Goal: Transaction & Acquisition: Purchase product/service

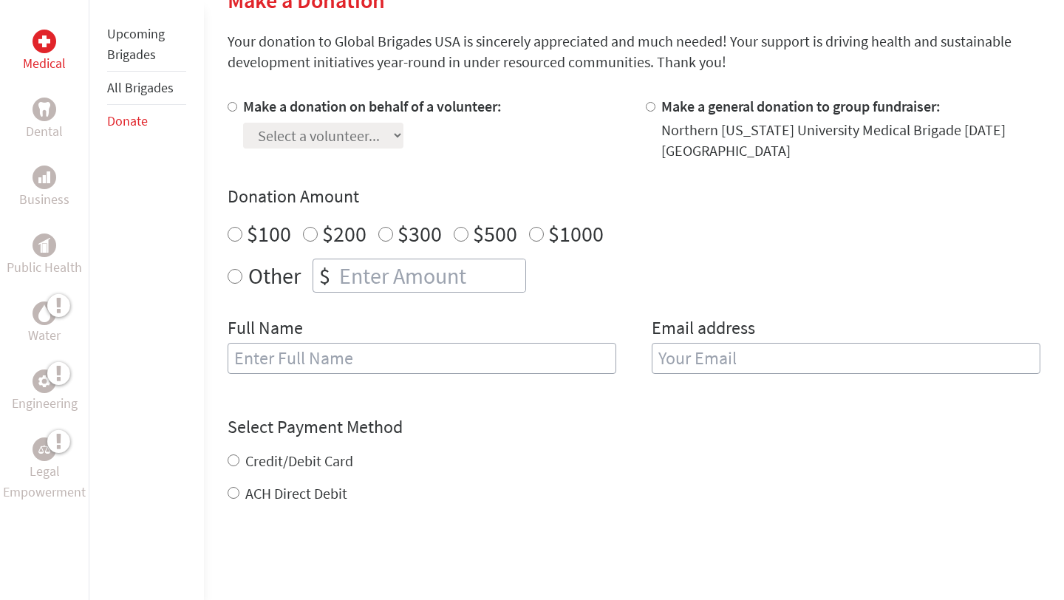
click at [288, 100] on label "Make a donation on behalf of a volunteer:" at bounding box center [372, 106] width 259 height 18
click at [237, 102] on input "Make a donation on behalf of a volunteer:" at bounding box center [233, 107] width 10 height 10
radio input "true"
click at [383, 133] on select "Select a volunteer..." at bounding box center [323, 136] width 160 height 26
click at [243, 123] on select "Select a volunteer..." at bounding box center [323, 136] width 160 height 26
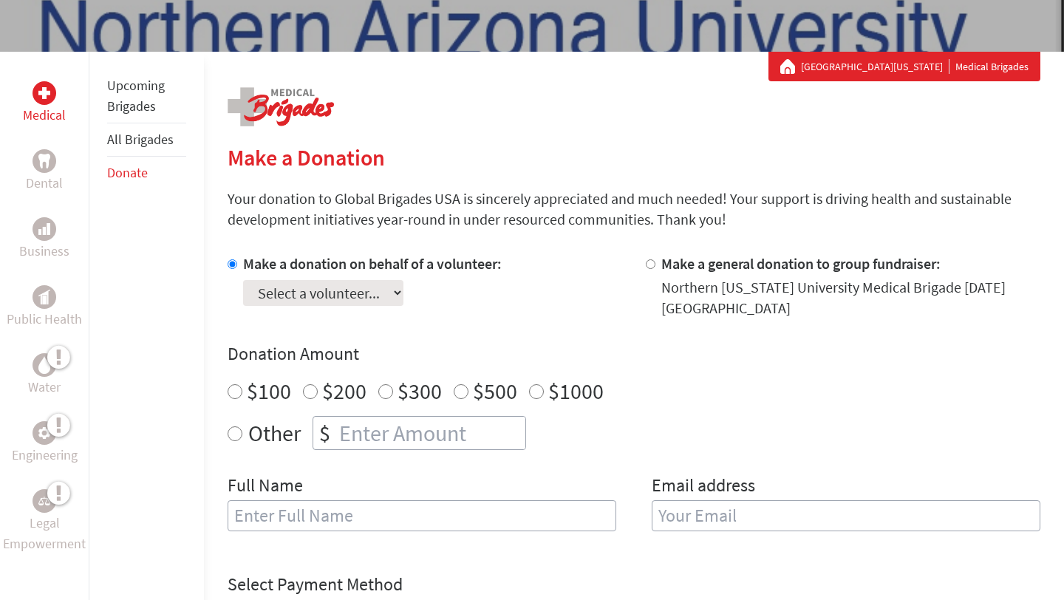
scroll to position [208, 0]
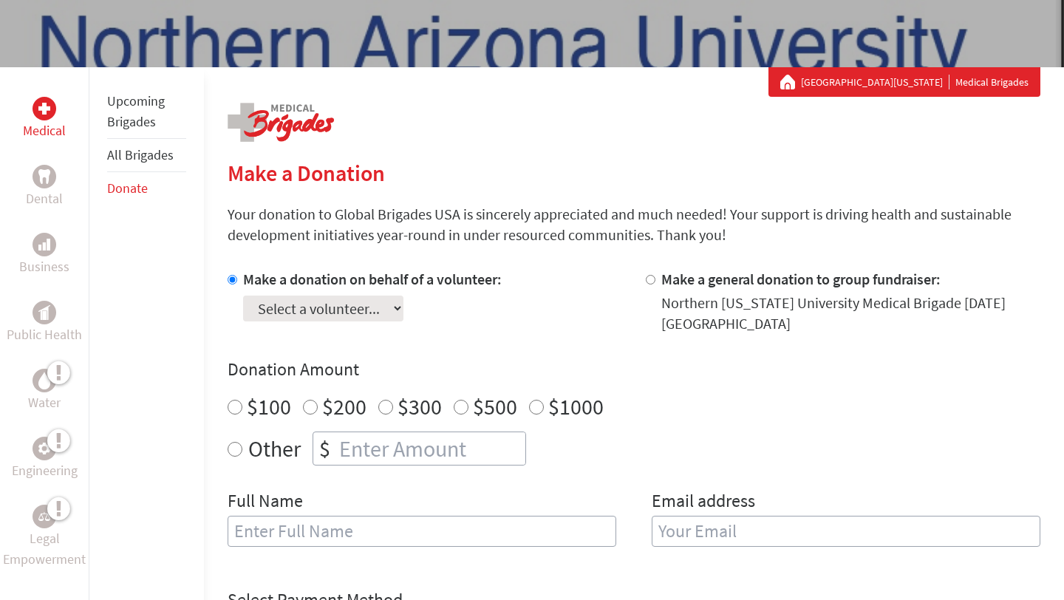
click at [545, 257] on section "Make a Donation Your donation to Global Brigades USA is sincerely appreciated a…" at bounding box center [634, 540] width 813 height 761
click at [398, 307] on select "Select a volunteer..." at bounding box center [323, 309] width 160 height 26
click at [243, 296] on select "Select a volunteer..." at bounding box center [323, 309] width 160 height 26
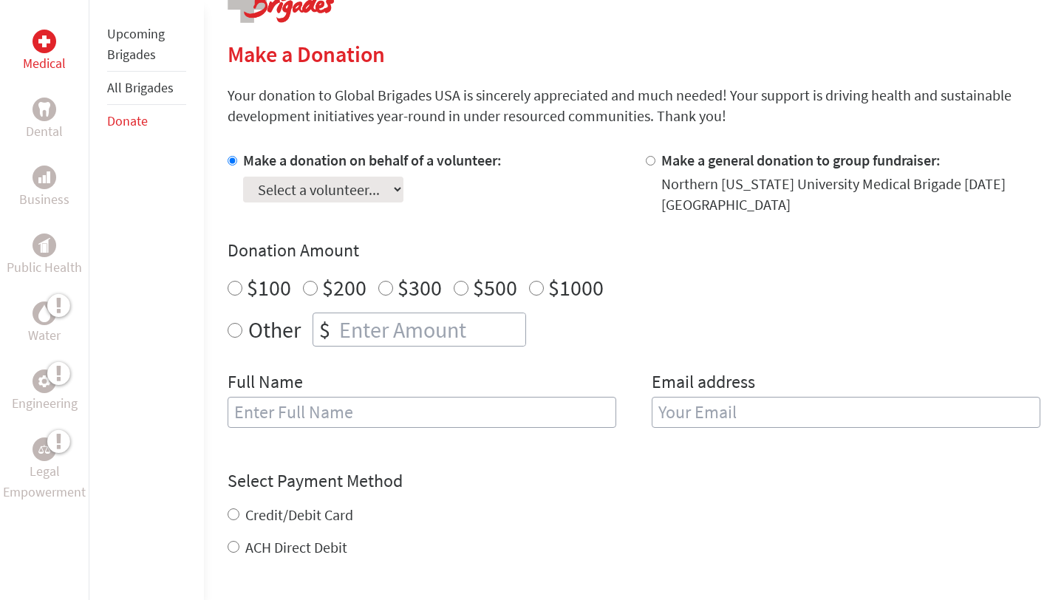
scroll to position [358, 0]
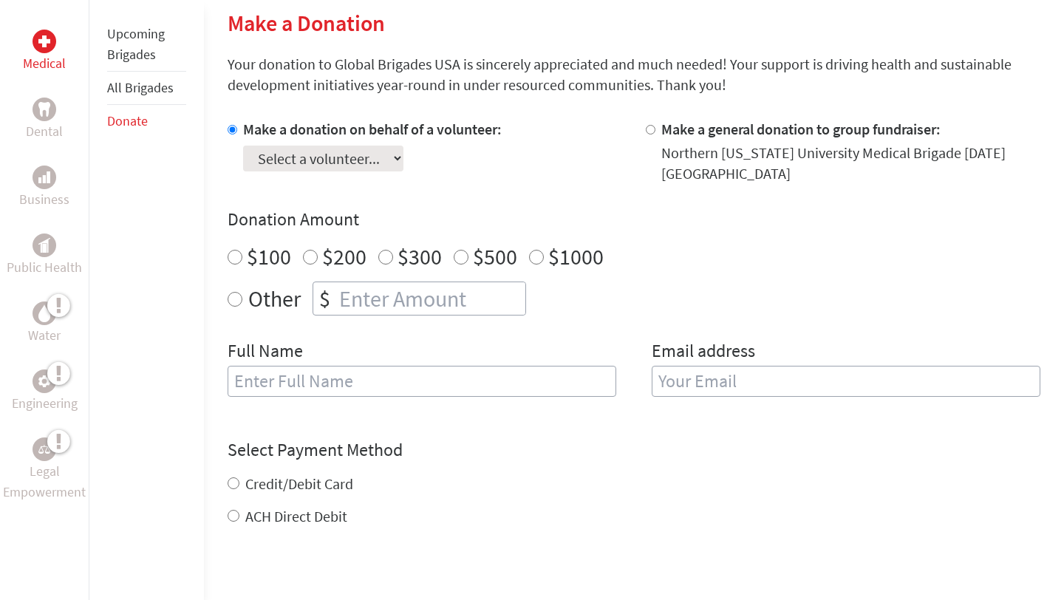
click at [273, 260] on label "$100" at bounding box center [269, 256] width 44 height 28
click at [242, 260] on input "$100" at bounding box center [235, 257] width 15 height 15
radio input "true"
click at [299, 381] on input "text" at bounding box center [422, 381] width 389 height 31
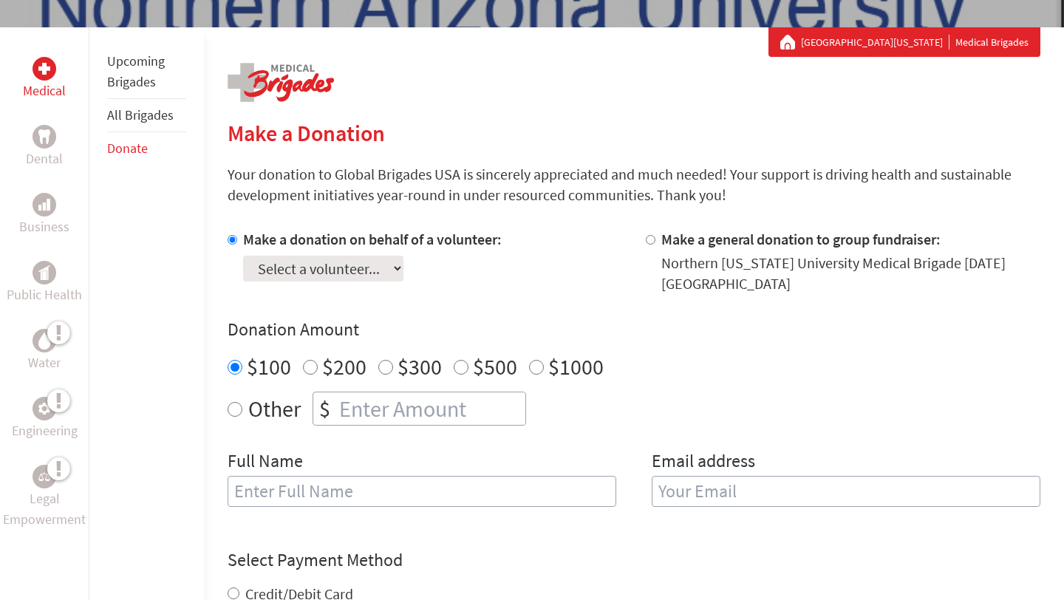
scroll to position [129, 0]
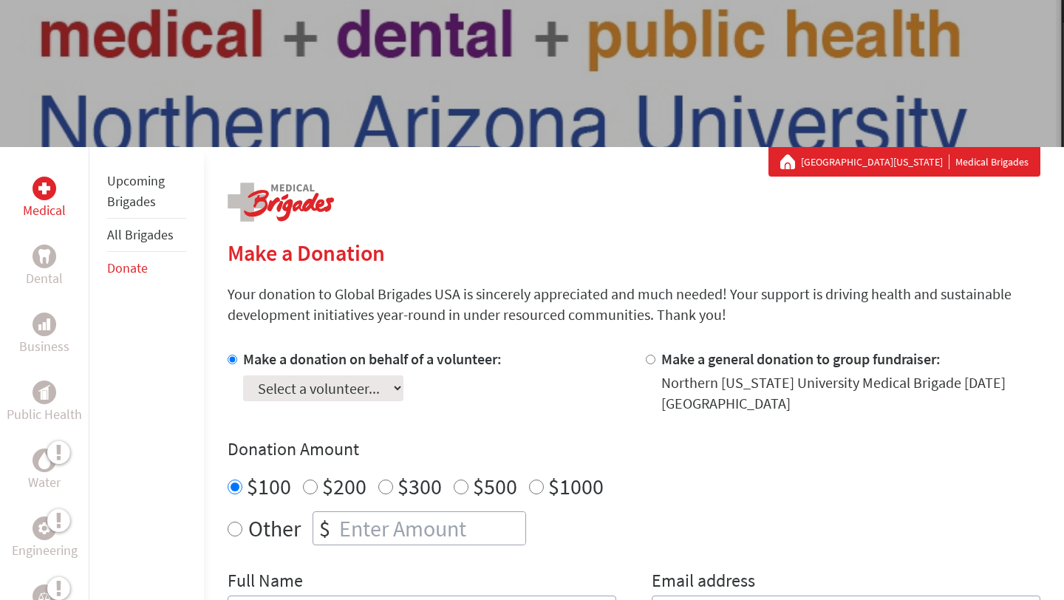
click at [398, 391] on select "Select a volunteer..." at bounding box center [323, 388] width 160 height 26
click at [132, 234] on link "All Brigades" at bounding box center [140, 234] width 67 height 17
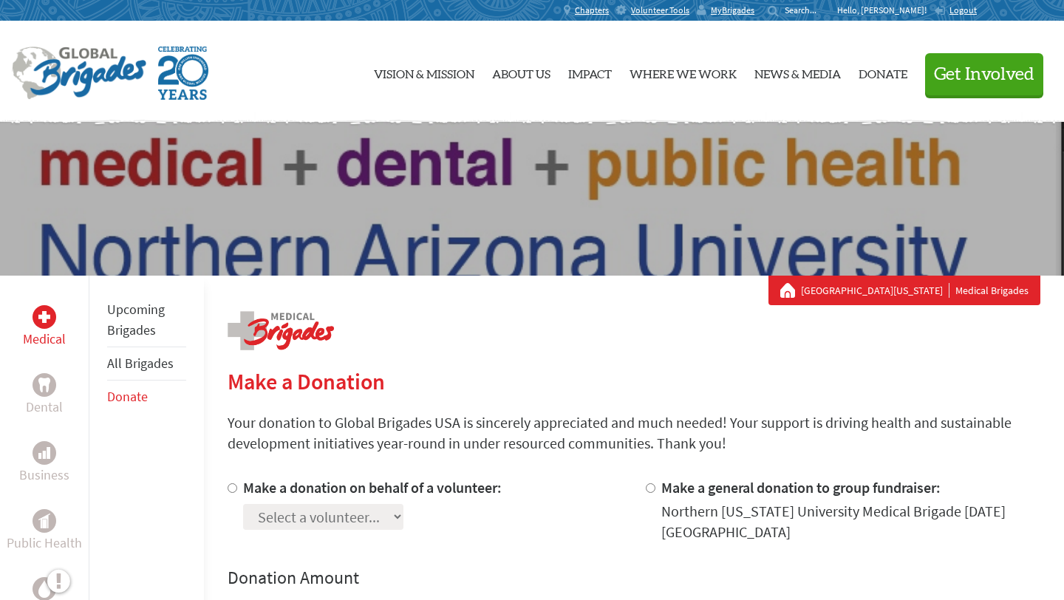
click at [428, 492] on label "Make a donation on behalf of a volunteer:" at bounding box center [372, 487] width 259 height 18
click at [237, 492] on input "Make a donation on behalf of a volunteer:" at bounding box center [233, 488] width 10 height 10
radio input "true"
click at [396, 514] on select "Select a volunteer..." at bounding box center [323, 517] width 160 height 26
click at [243, 504] on select "Select a volunteer..." at bounding box center [323, 517] width 160 height 26
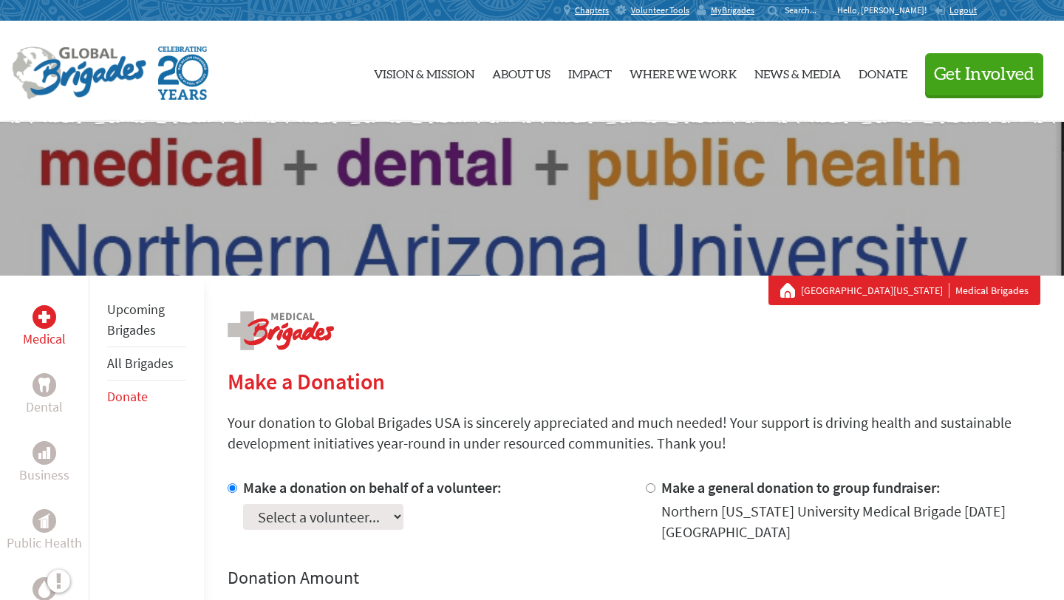
click at [328, 518] on select "Select a volunteer..." at bounding box center [323, 517] width 160 height 26
click at [243, 504] on select "Select a volunteer..." at bounding box center [323, 517] width 160 height 26
